Goal: Obtain resource: Download file/media

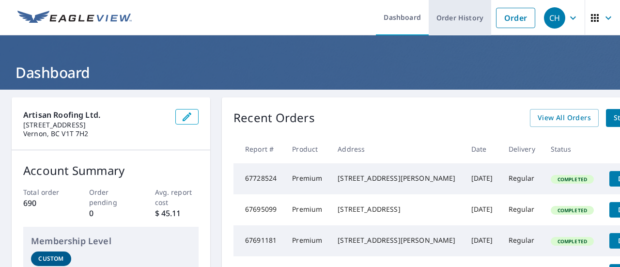
click at [447, 21] on link "Order History" at bounding box center [459, 17] width 62 height 35
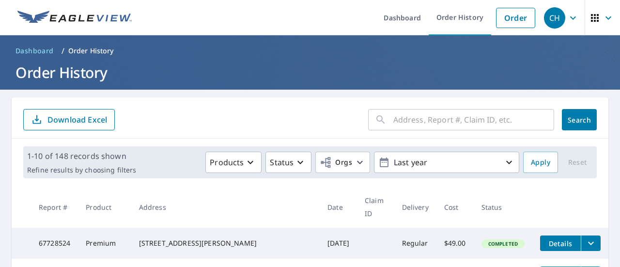
click at [426, 121] on input "text" at bounding box center [473, 119] width 161 height 27
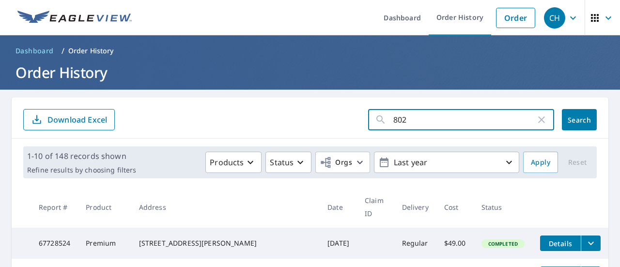
type input "8023"
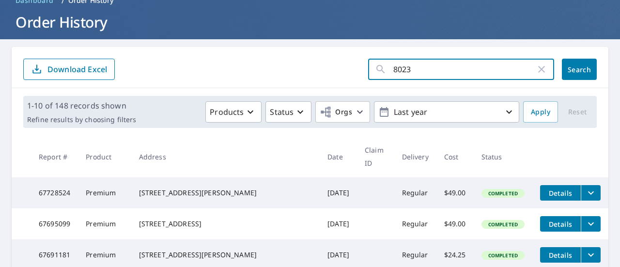
scroll to position [97, 0]
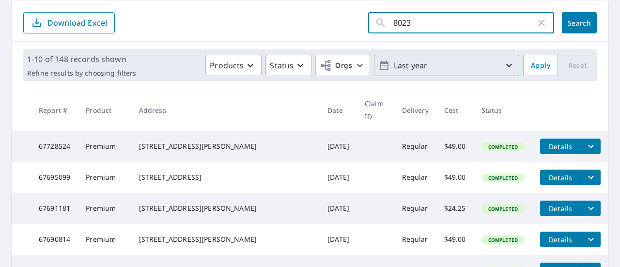
click button "Search" at bounding box center [579, 22] width 35 height 21
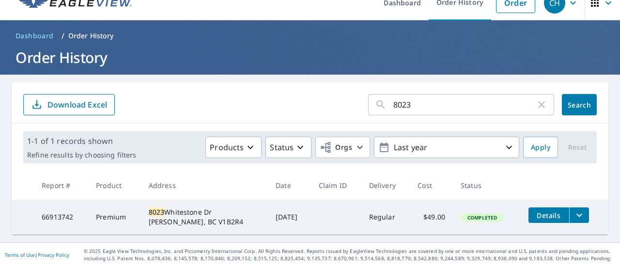
scroll to position [15, 0]
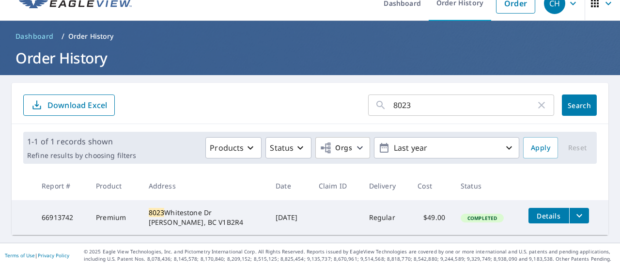
click at [577, 213] on icon "filesDropdownBtn-66913742" at bounding box center [579, 216] width 12 height 12
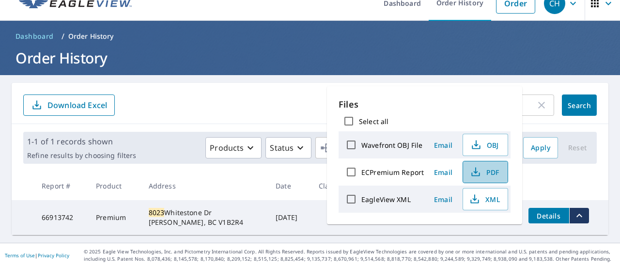
click at [486, 166] on span "PDF" at bounding box center [484, 172] width 31 height 12
